Goal: Task Accomplishment & Management: Complete application form

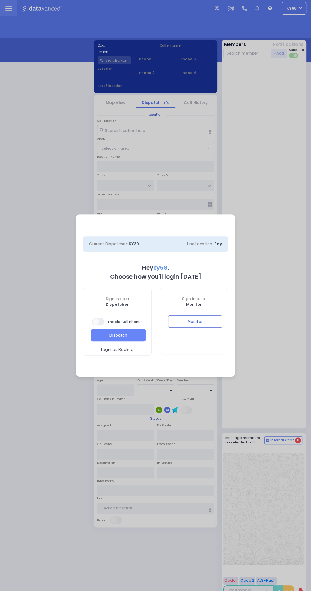
select select "12"
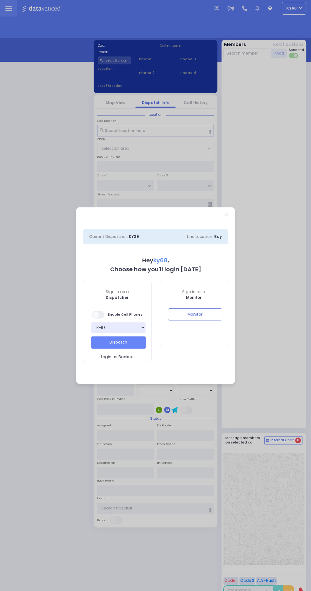
click at [217, 321] on div "Monitor" at bounding box center [194, 319] width 68 height 22
click at [206, 314] on button "Monitor" at bounding box center [195, 314] width 55 height 12
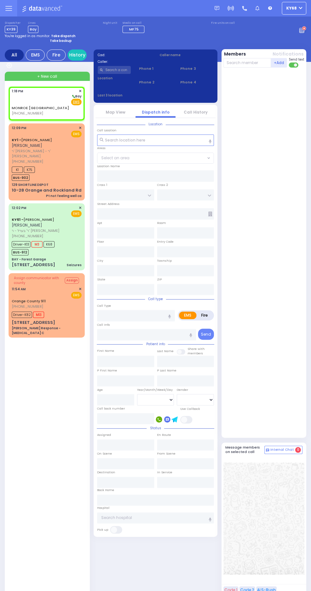
select select
radio input "true"
select select
type input "13:18"
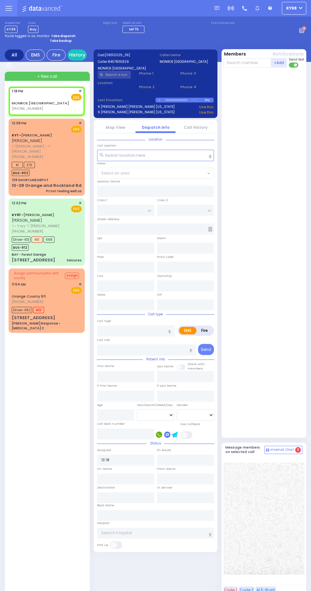
select select
radio input "true"
select select
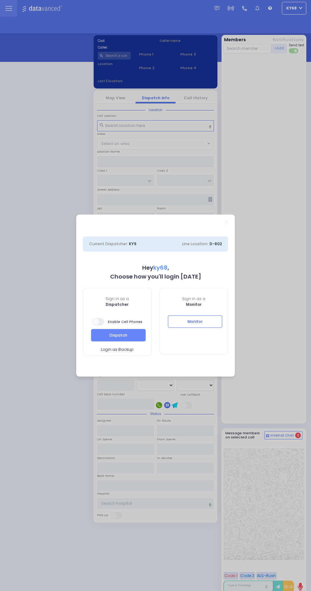
select select "12"
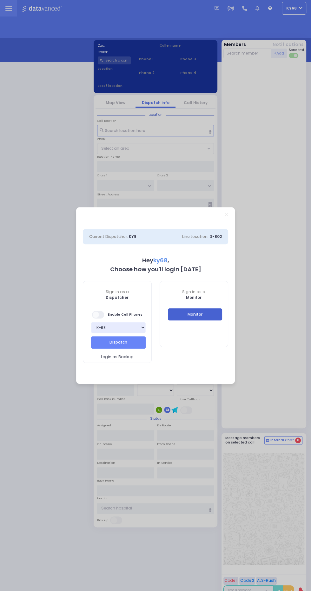
click at [219, 314] on button "Monitor" at bounding box center [195, 314] width 55 height 12
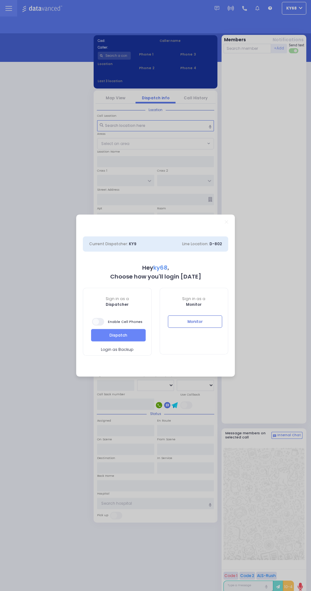
select select "12"
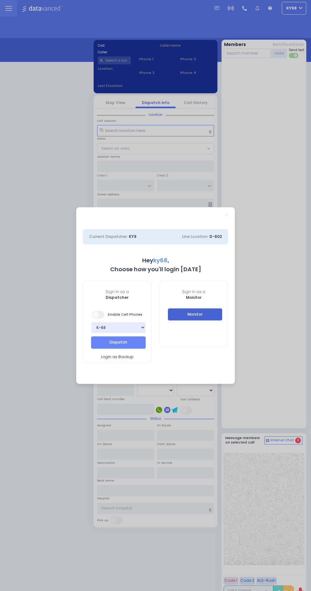
click at [217, 318] on button "Monitor" at bounding box center [195, 314] width 55 height 12
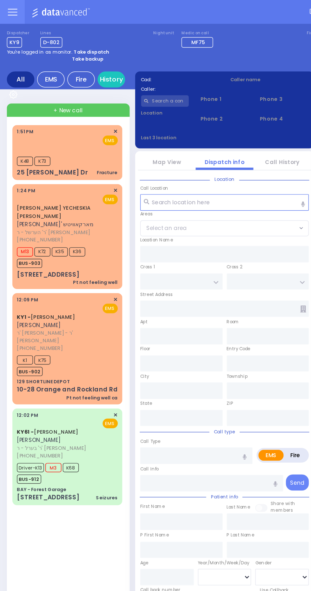
click at [9, 250] on div "KY1 - MOSHE ARON STEINBERG משה אהרן שטיינבערג ר' חיים מרדכי - ר' שמואל ווייסבער…" at bounding box center [47, 241] width 76 height 77
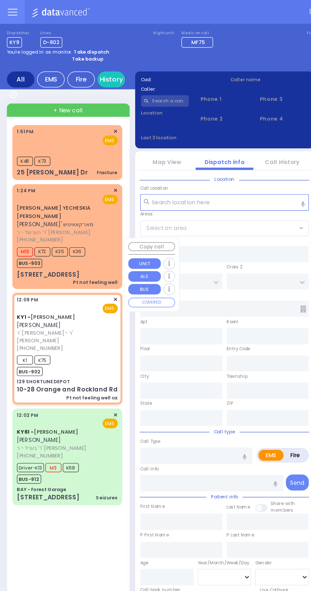
select select
type input "Pt not feeling well ca"
radio input "true"
type input "MOSHE ARON"
type input "STEINBERG"
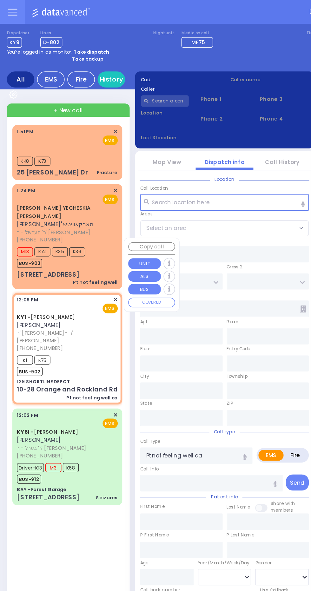
select select
type input "12:09"
type input "12:15"
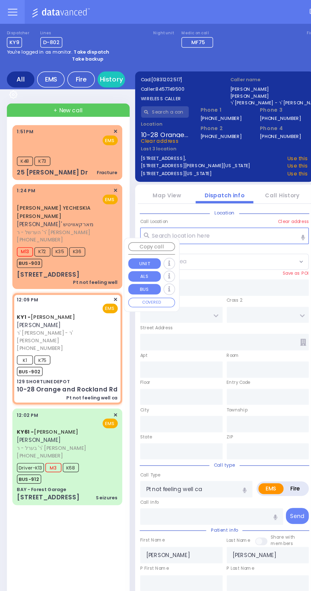
type input "129 SHORTLINE DEPOT"
type input "10-28 Orange and Rockland Rd"
type input "Monroe"
type input "New York"
type input "10950"
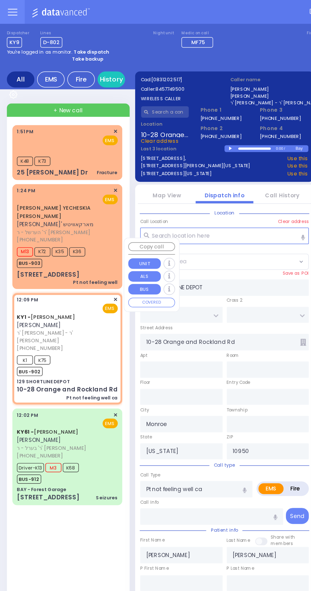
click at [45, 375] on div "1:51 PM ✕ K48 K73 Fracture K1" at bounding box center [48, 345] width 79 height 517
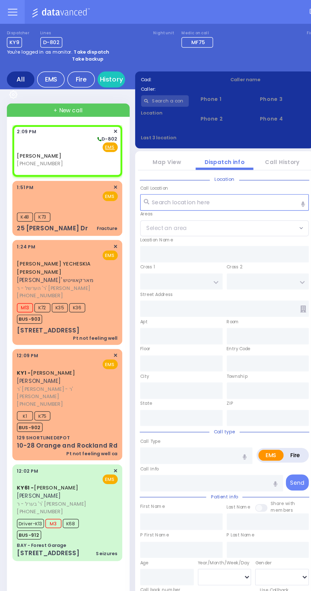
click at [7, 95] on div "[PERSON_NAME] [PHONE_NUMBER] 2:09 PM" at bounding box center [47, 349] width 81 height 533
select select
radio input "true"
select select
type input "14:09"
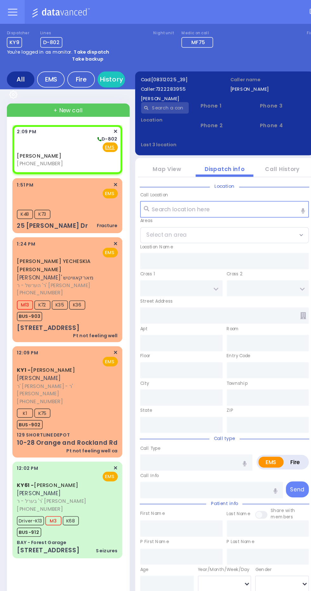
select select
radio input "true"
select select
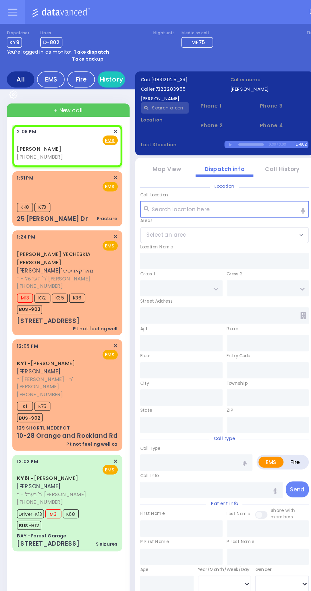
select select
radio input "true"
select select
